Goal: Information Seeking & Learning: Learn about a topic

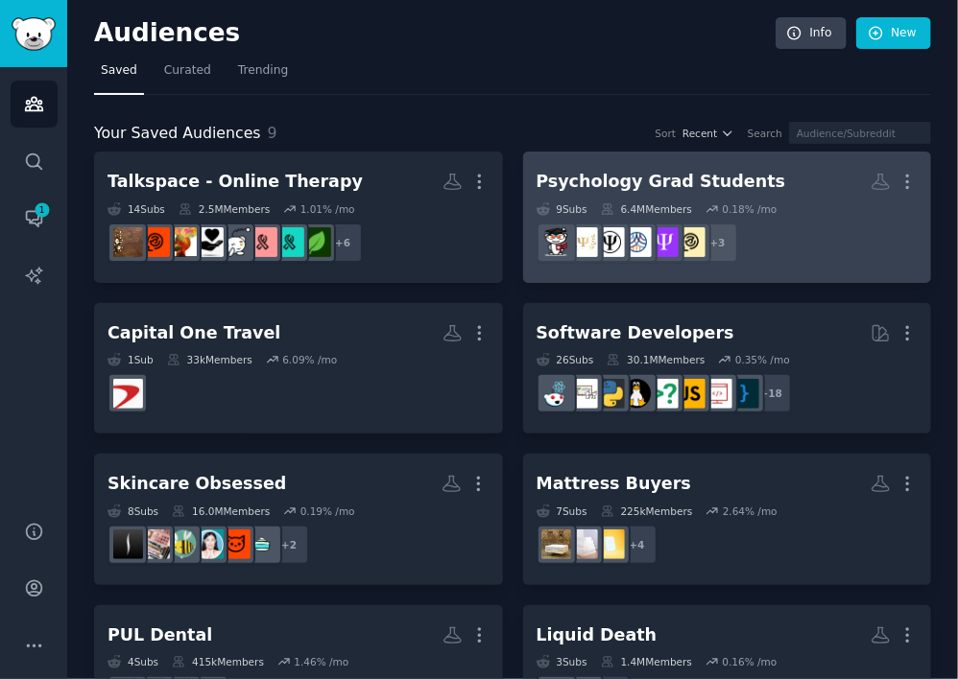
click at [622, 171] on div "Psychology Grad Students" at bounding box center [660, 182] width 249 height 24
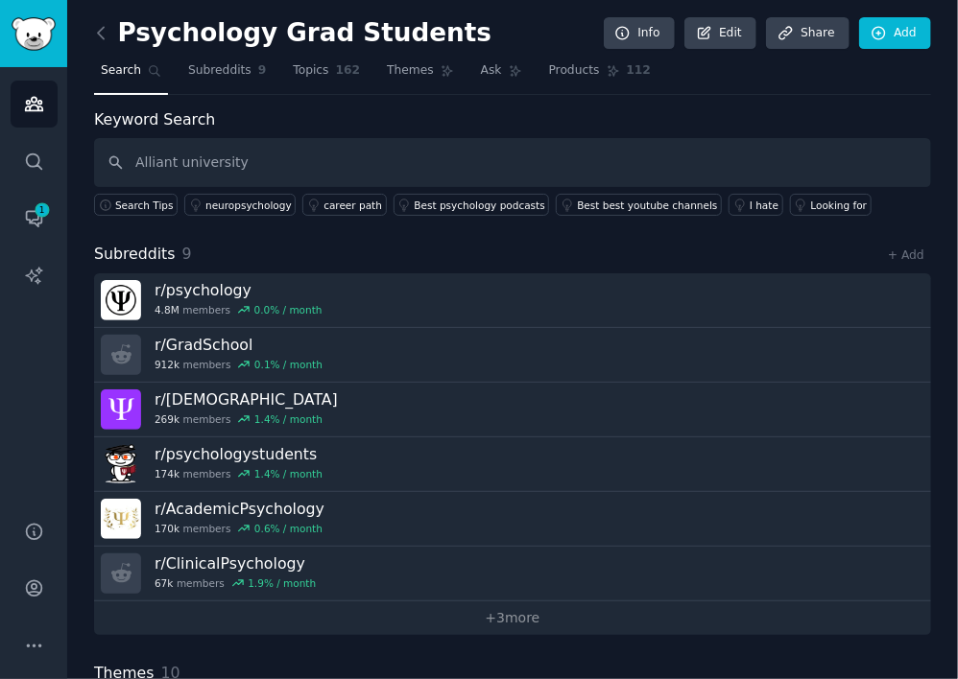
type input "Alliant university"
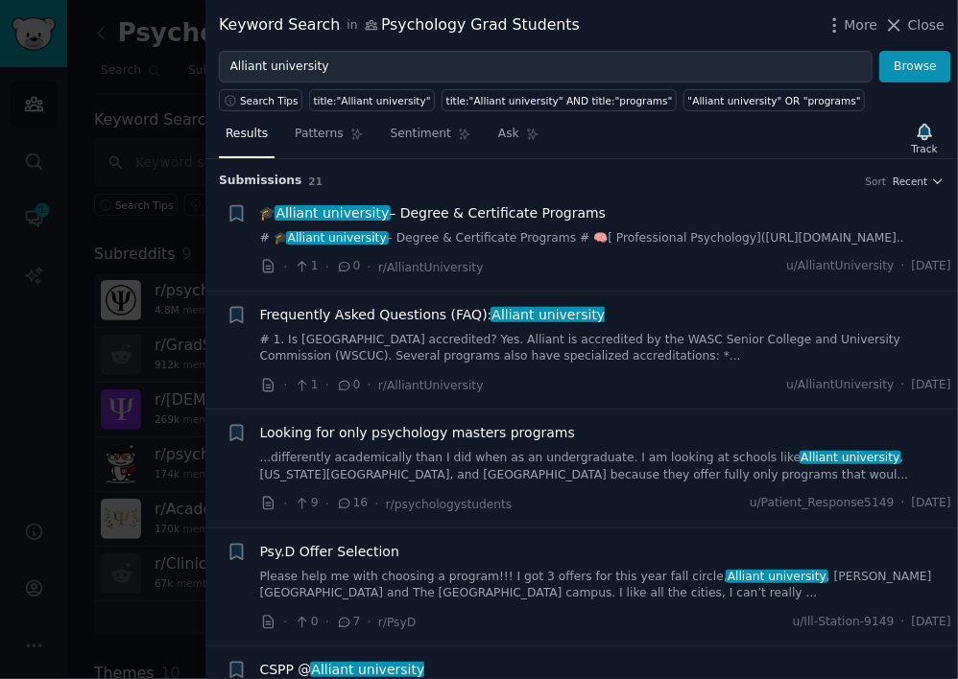
click at [699, 178] on h3 "Submission s 21 Sort Recent" at bounding box center [581, 181] width 725 height 17
click at [796, 142] on div "Results Patterns Sentiment Ask Track" at bounding box center [581, 138] width 752 height 41
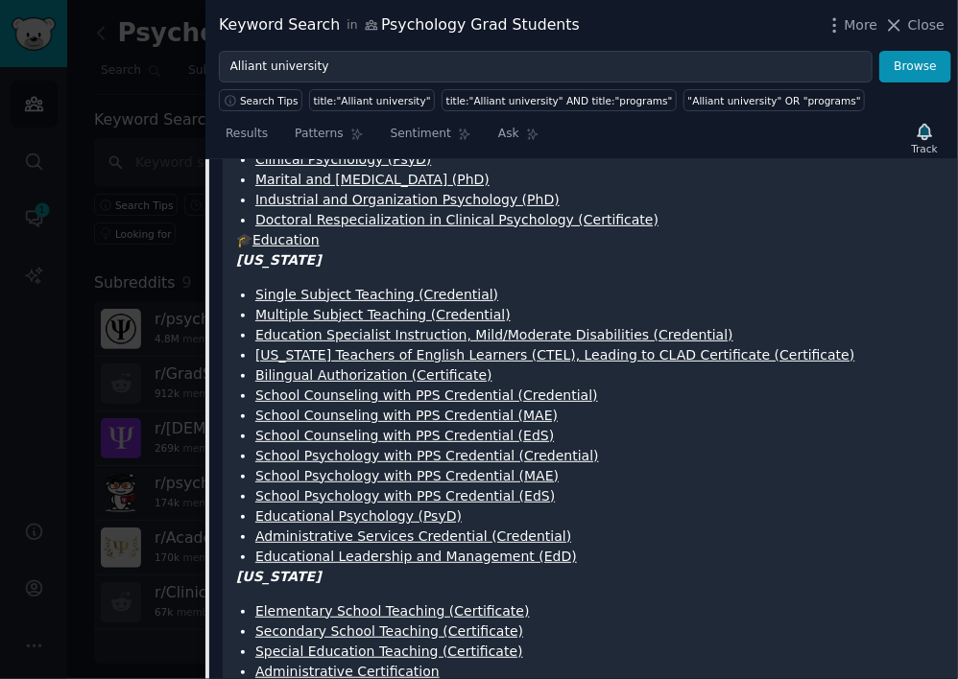
scroll to position [288, 0]
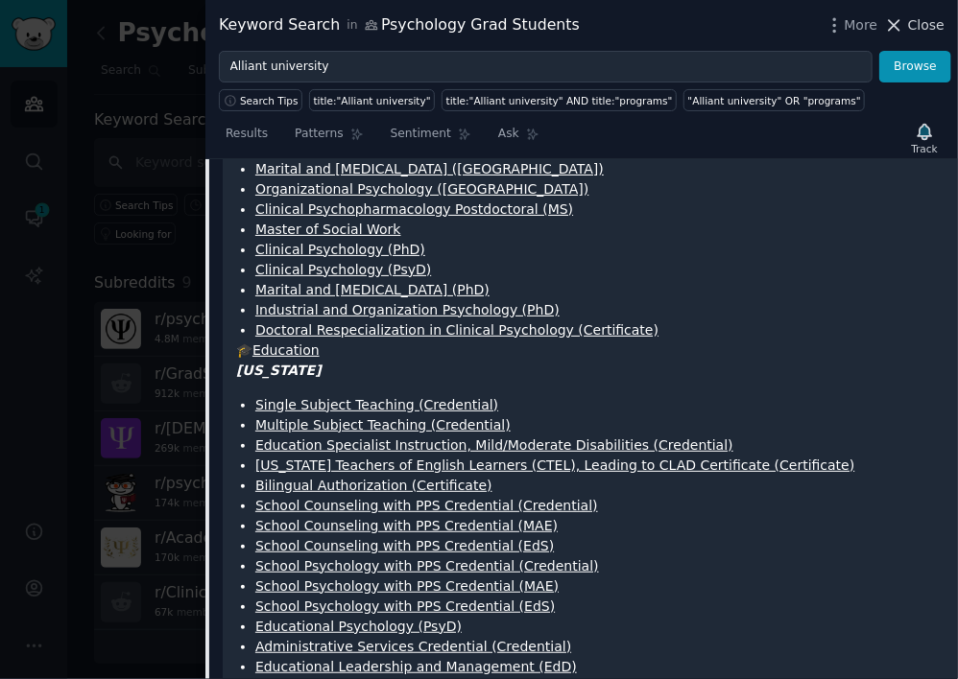
click at [925, 29] on span "Close" at bounding box center [926, 25] width 36 height 20
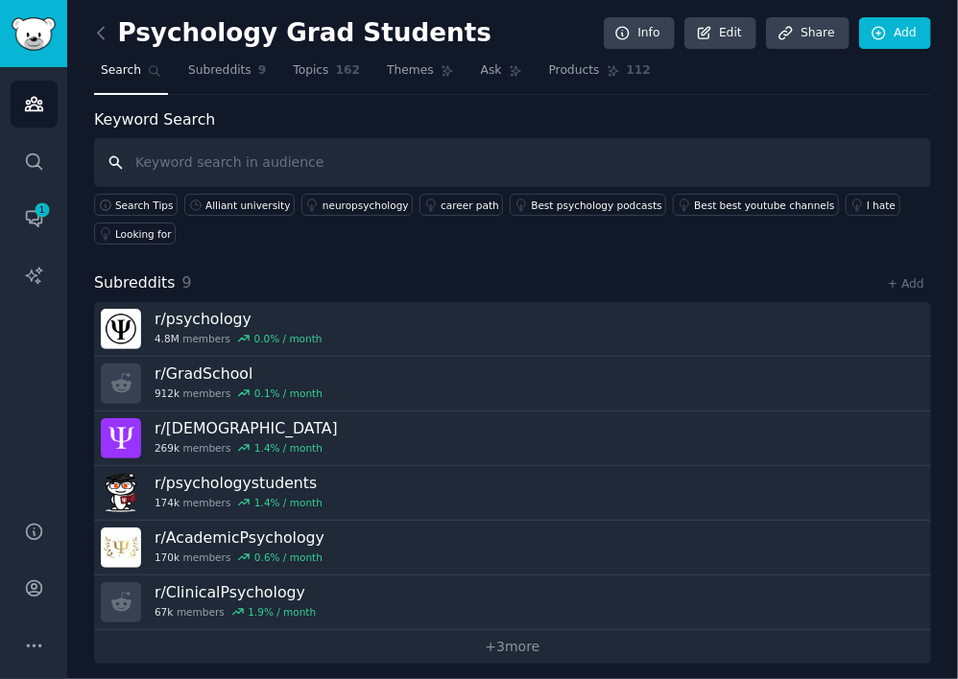
click at [242, 154] on input "text" at bounding box center [512, 162] width 837 height 49
type input "alliant university"
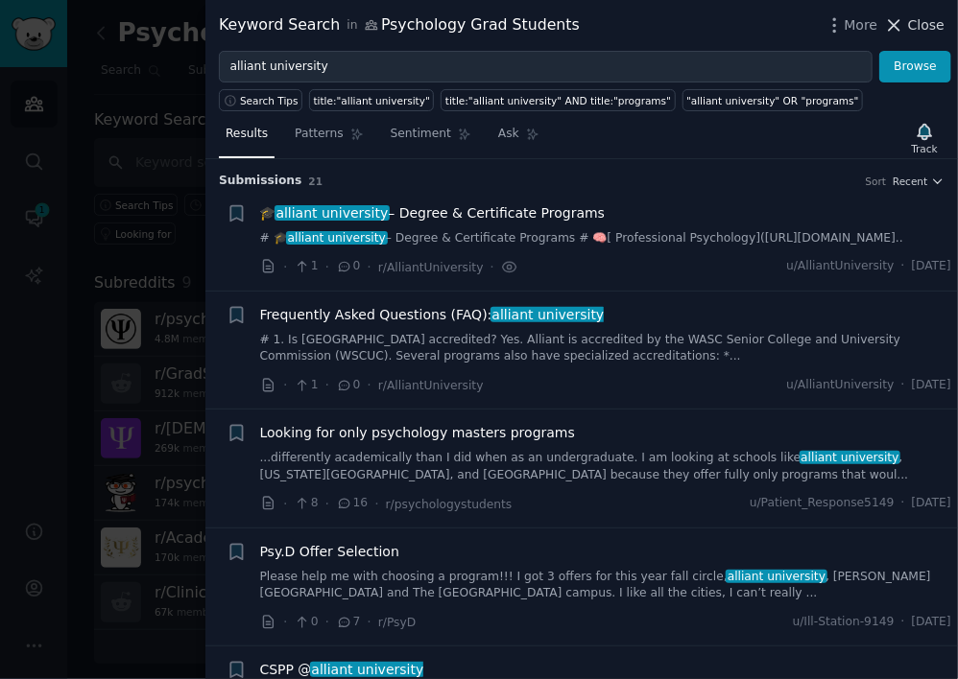
click at [931, 24] on span "Close" at bounding box center [926, 25] width 36 height 20
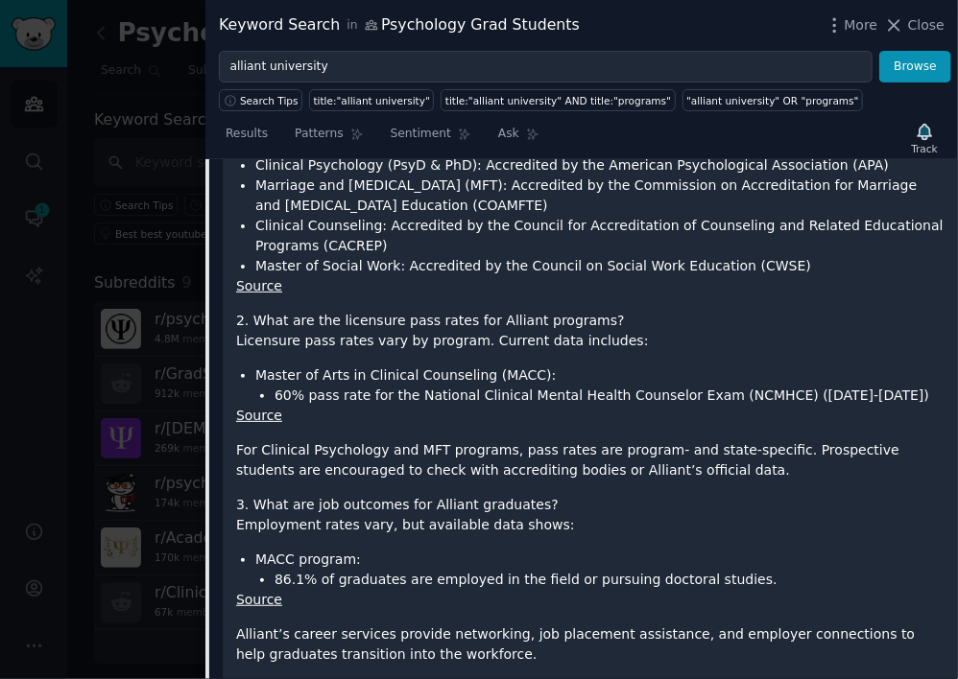
scroll to position [192, 0]
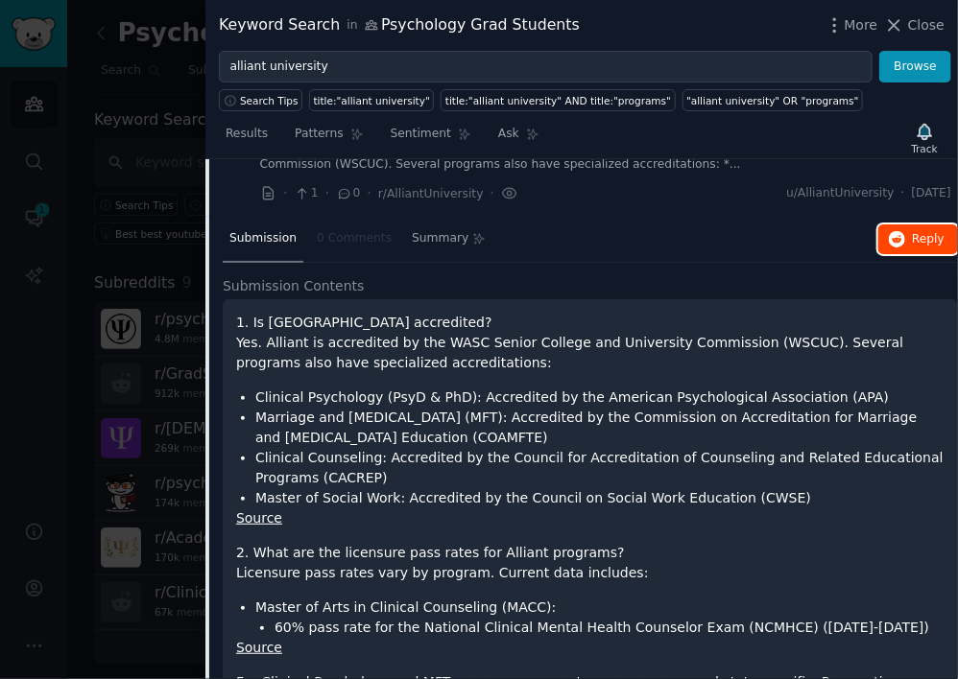
click at [906, 246] on button "Reply on Reddit" at bounding box center [918, 240] width 80 height 31
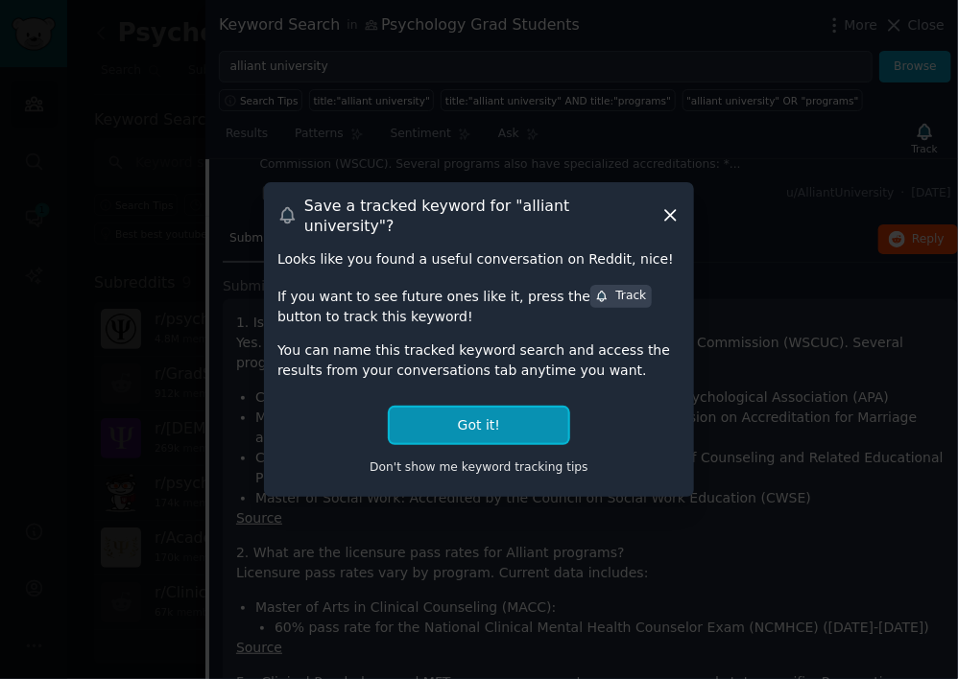
click at [543, 409] on button "Got it!" at bounding box center [479, 426] width 178 height 36
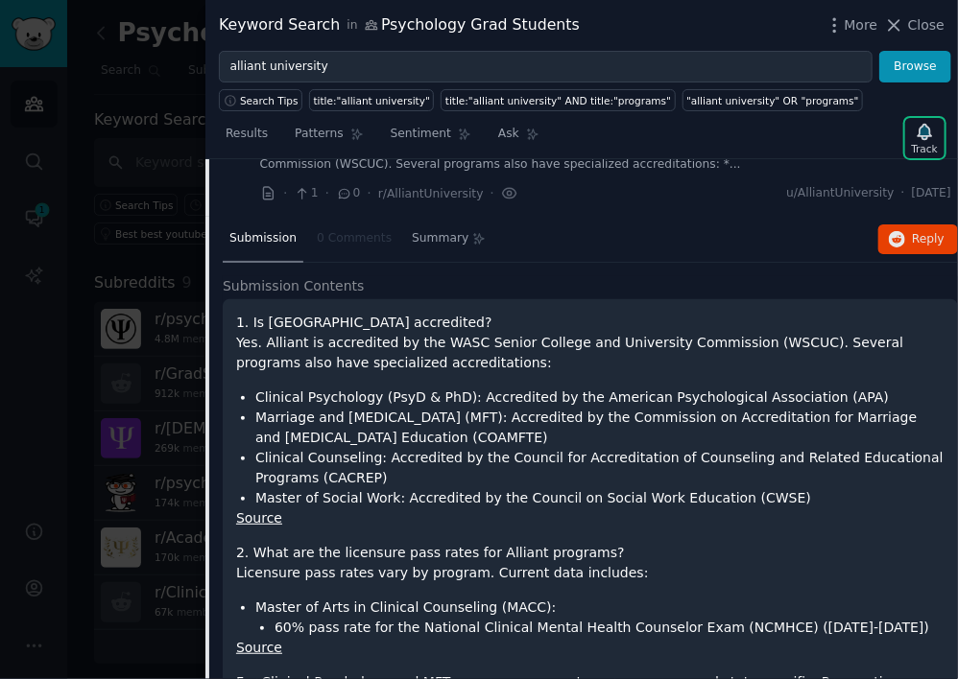
scroll to position [0, 0]
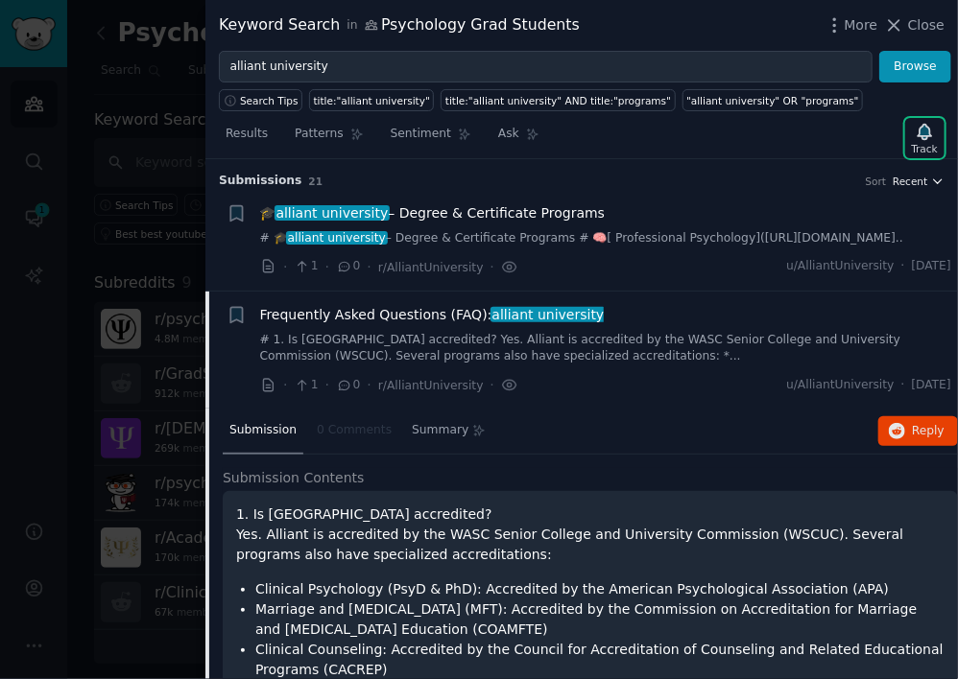
click at [915, 184] on span "Recent" at bounding box center [909, 181] width 35 height 13
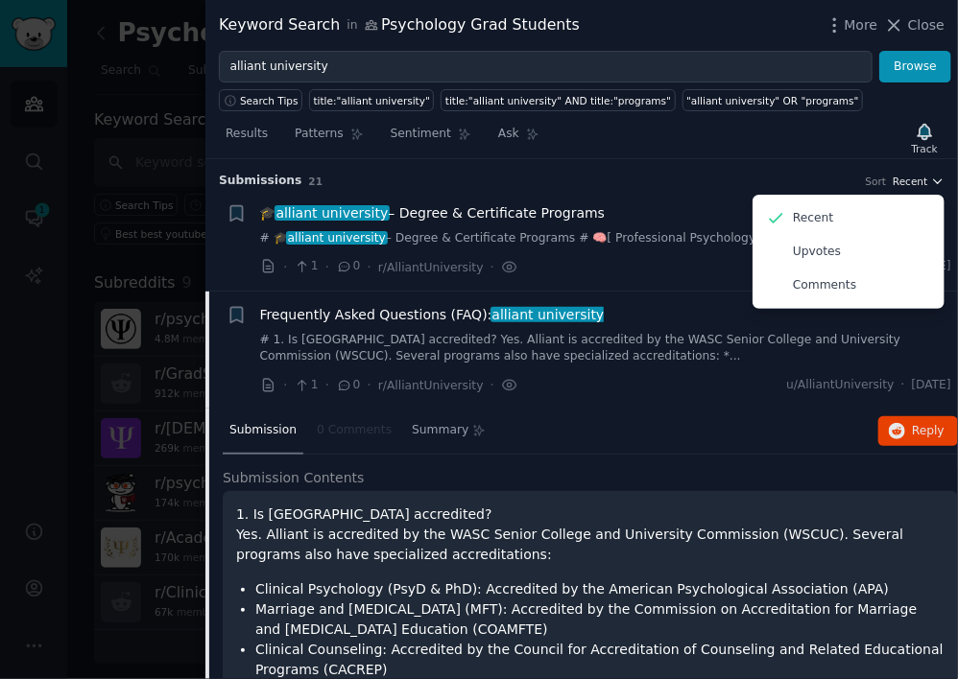
click at [931, 178] on icon "button" at bounding box center [937, 181] width 13 height 13
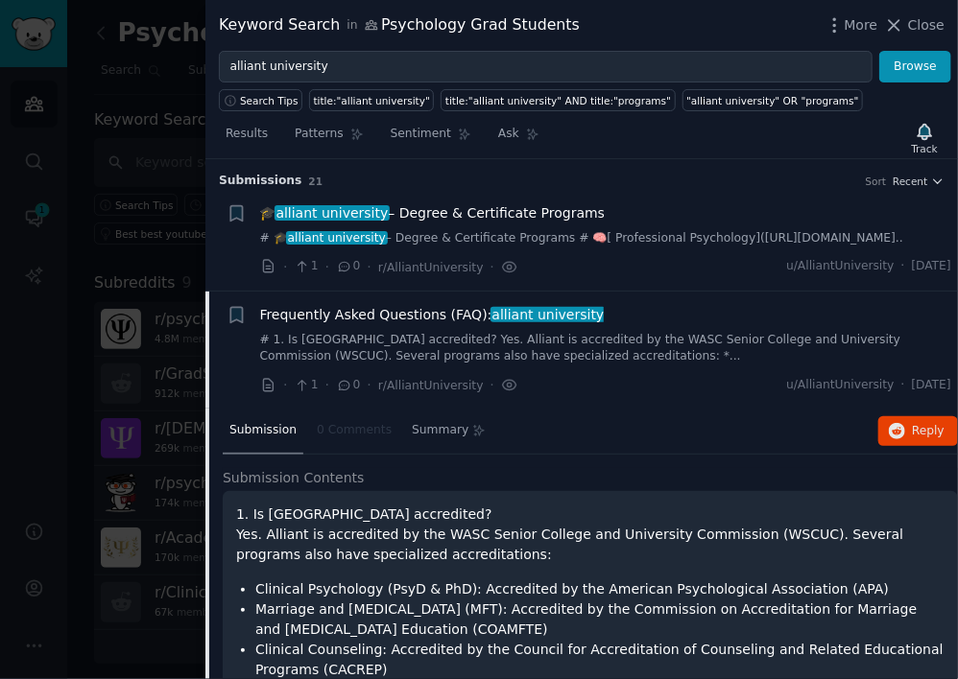
click at [714, 409] on div "Submission 0 Comments Summary Reply on Reddit" at bounding box center [590, 432] width 735 height 46
click at [925, 17] on span "Close" at bounding box center [926, 25] width 36 height 20
